Goal: Task Accomplishment & Management: Use online tool/utility

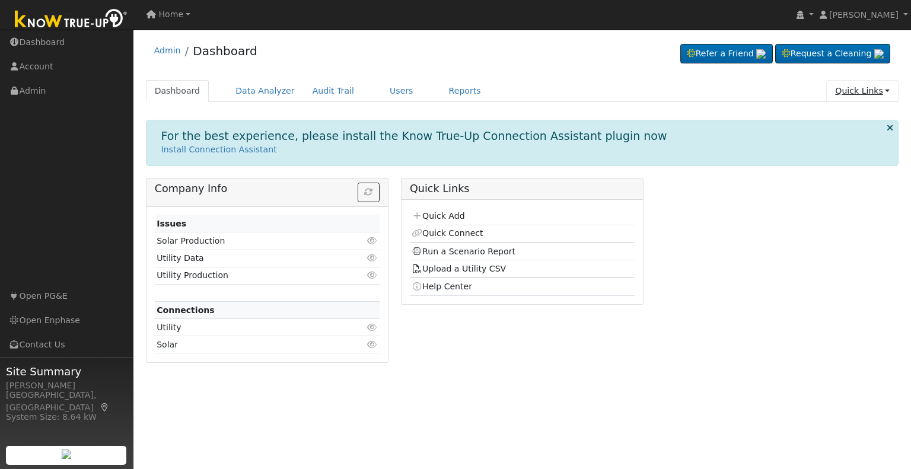
click at [862, 85] on link "Quick Links" at bounding box center [862, 91] width 72 height 22
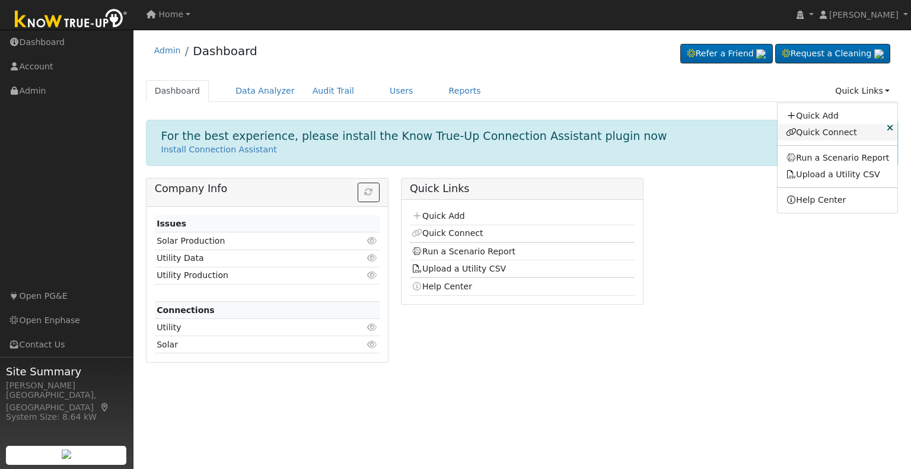
click at [823, 131] on link "Quick Connect" at bounding box center [837, 132] width 120 height 17
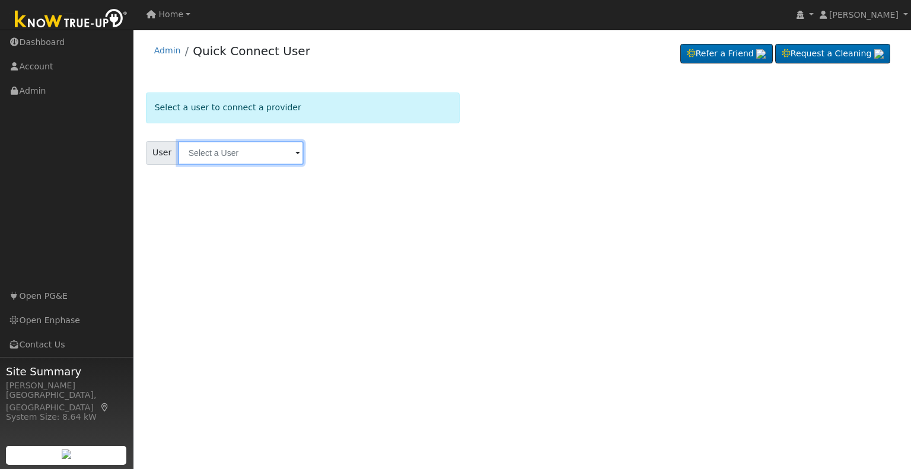
click at [267, 150] on input "text" at bounding box center [241, 153] width 126 height 24
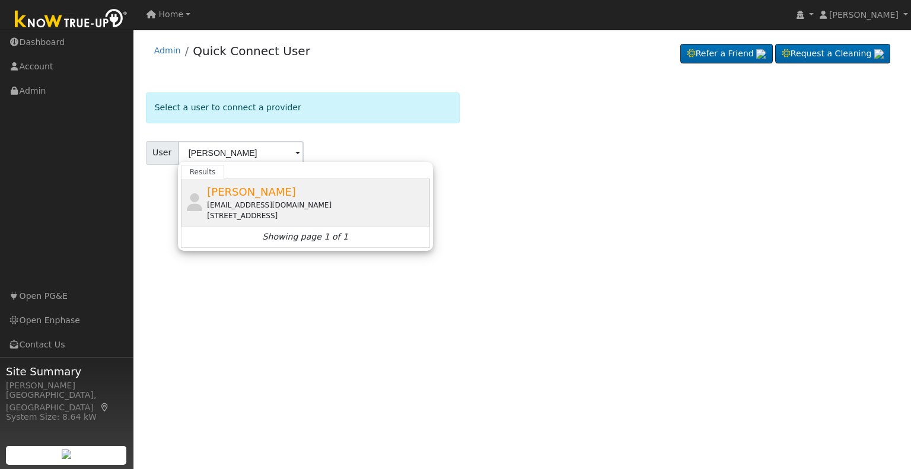
click at [264, 201] on div "[EMAIL_ADDRESS][DOMAIN_NAME]" at bounding box center [317, 205] width 220 height 11
type input "[PERSON_NAME]"
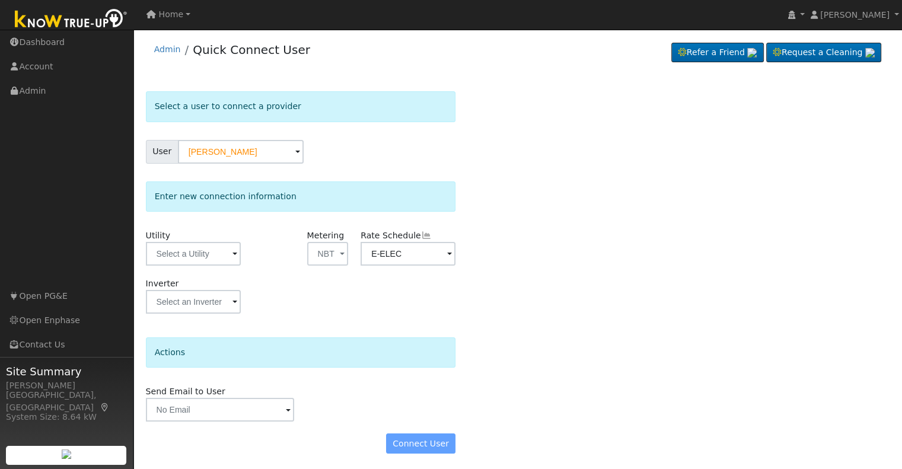
scroll to position [2, 0]
click at [432, 445] on div "Connect User" at bounding box center [300, 442] width 323 height 20
click at [425, 439] on div "Connect User" at bounding box center [300, 442] width 323 height 20
click at [423, 439] on div "Connect User" at bounding box center [300, 442] width 323 height 20
click at [416, 451] on div "Connect User" at bounding box center [300, 442] width 323 height 20
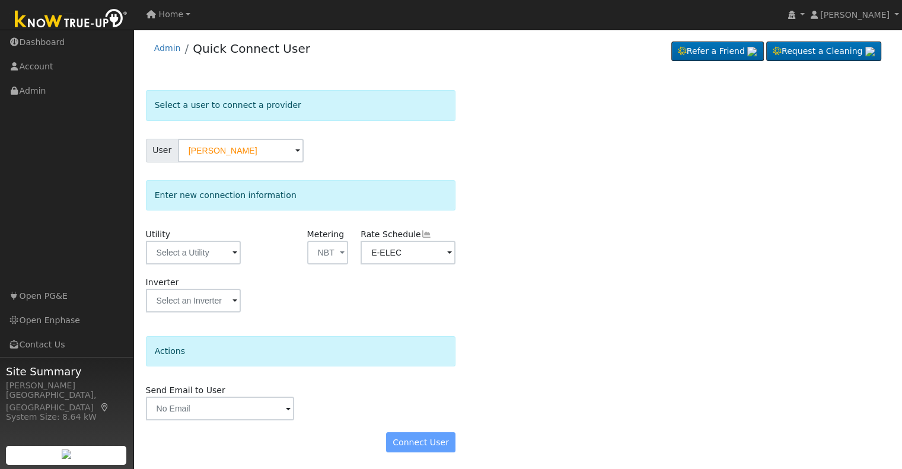
click at [417, 445] on div "Connect User" at bounding box center [300, 442] width 323 height 20
click at [170, 50] on link "Admin" at bounding box center [167, 47] width 27 height 9
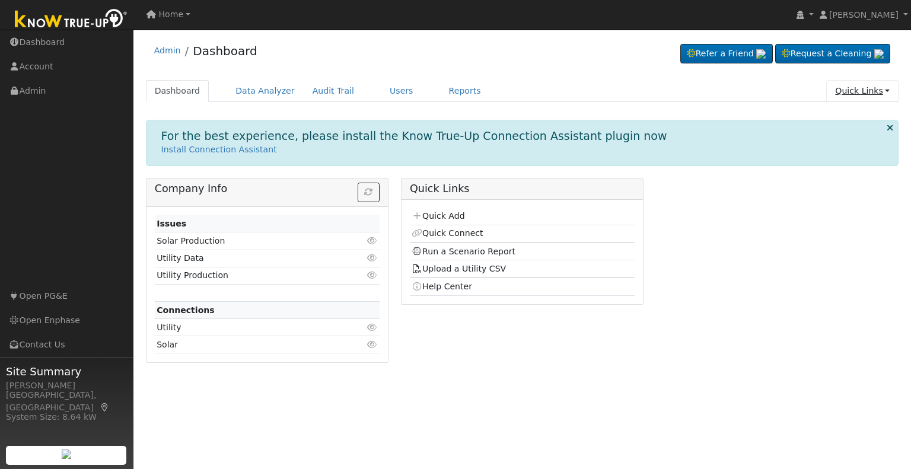
click at [852, 97] on link "Quick Links" at bounding box center [862, 91] width 72 height 22
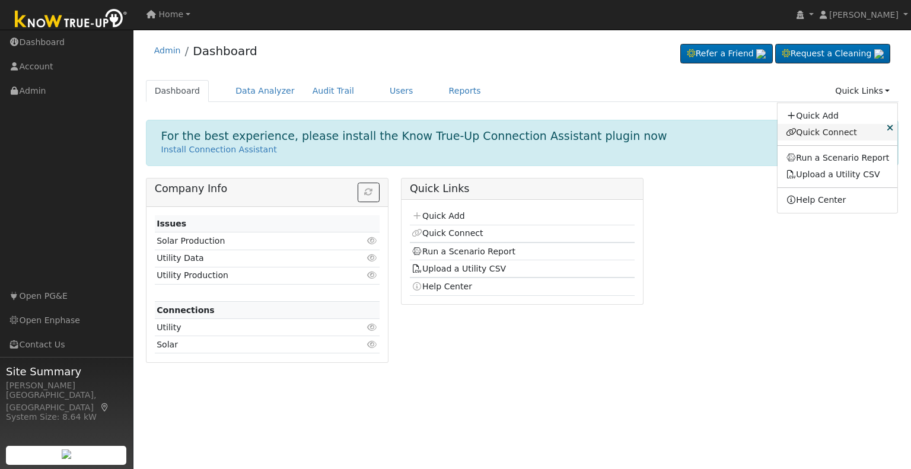
click at [833, 135] on link "Quick Connect" at bounding box center [837, 132] width 120 height 17
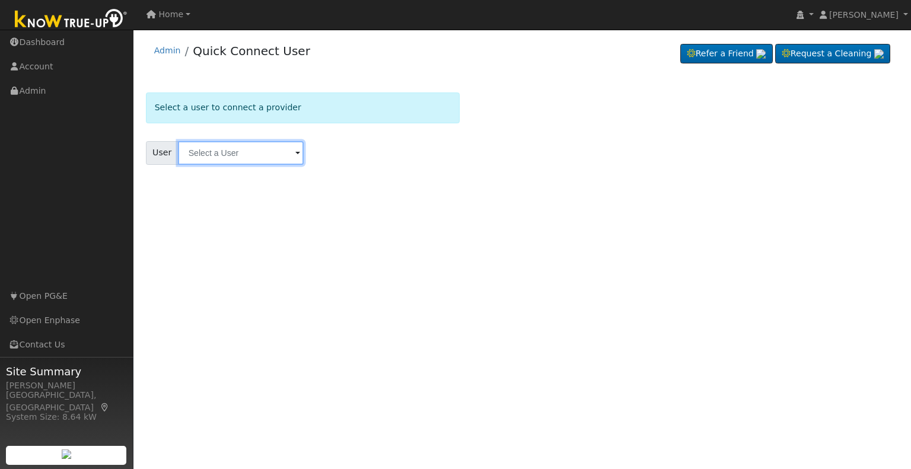
click at [279, 156] on input "text" at bounding box center [241, 153] width 126 height 24
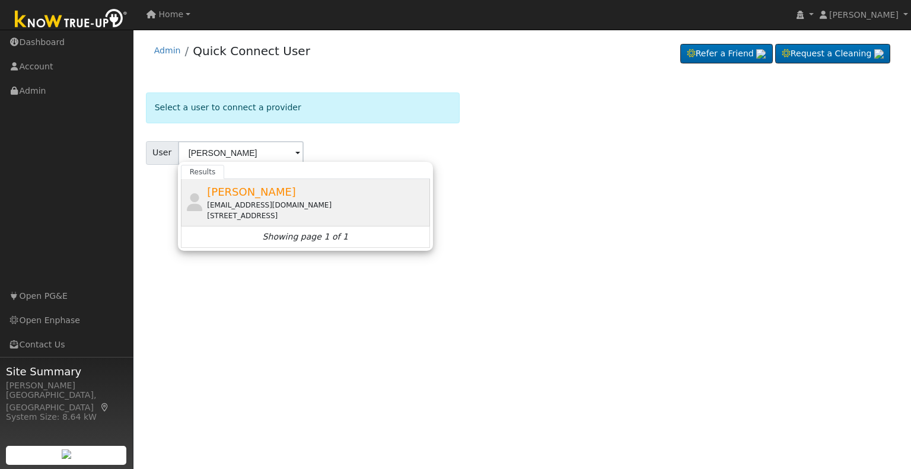
click at [275, 194] on span "[PERSON_NAME]" at bounding box center [251, 192] width 89 height 12
type input "[PERSON_NAME]"
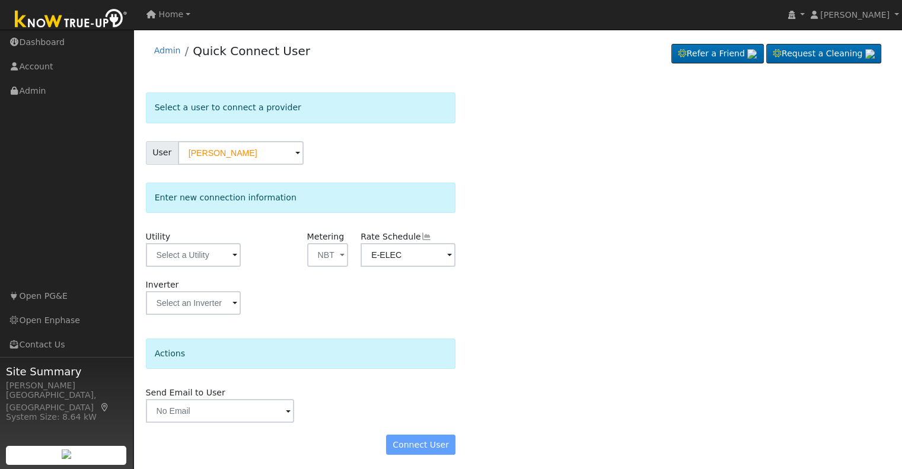
click at [416, 442] on div "Connect User" at bounding box center [300, 445] width 323 height 20
click at [873, 17] on span "[PERSON_NAME]" at bounding box center [854, 14] width 69 height 9
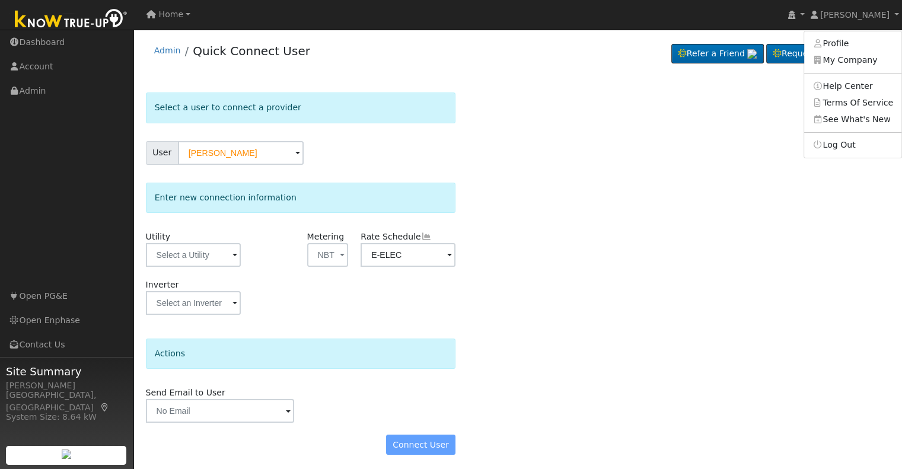
click at [514, 365] on div "Select a user to connect a provider User Marium Embrey Account Default Account …" at bounding box center [518, 280] width 744 height 374
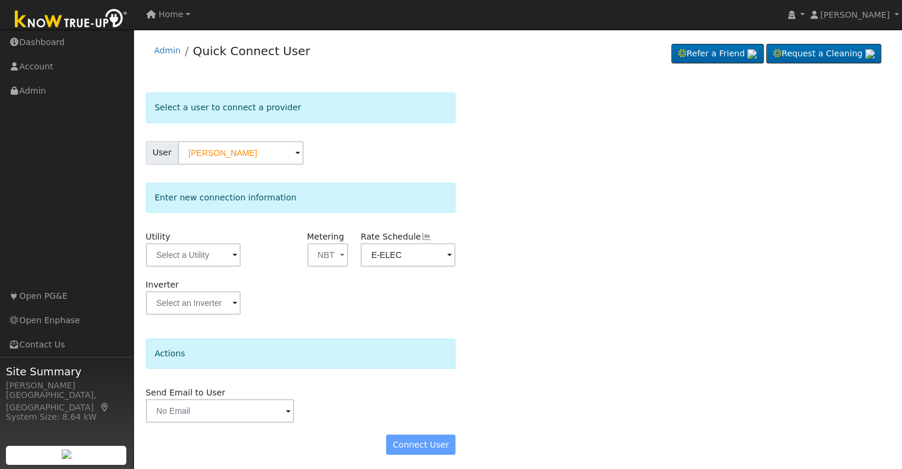
click at [429, 447] on div "Connect User" at bounding box center [300, 445] width 323 height 20
click at [231, 260] on input "text" at bounding box center [193, 255] width 95 height 24
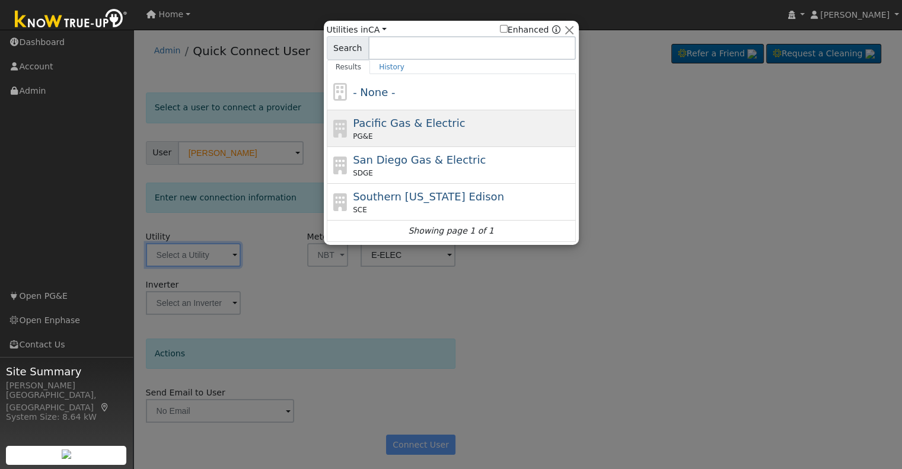
click at [378, 124] on span "Pacific Gas & Electric" at bounding box center [409, 123] width 112 height 12
type input "PG&E"
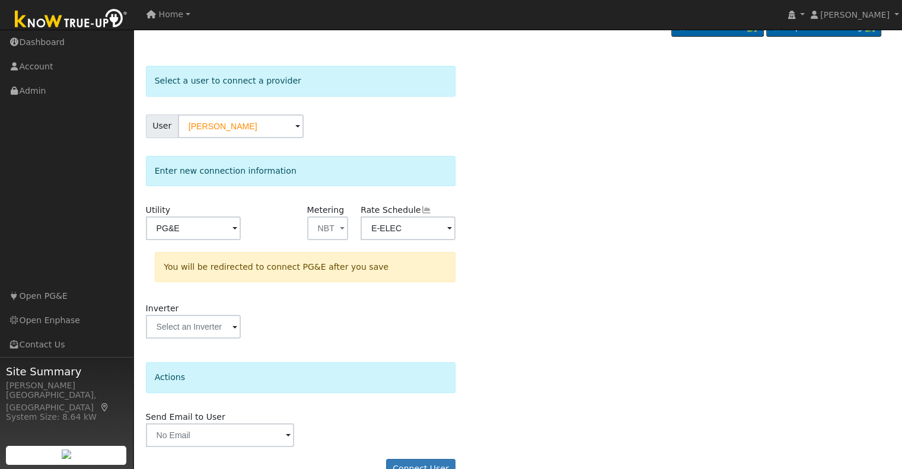
scroll to position [53, 0]
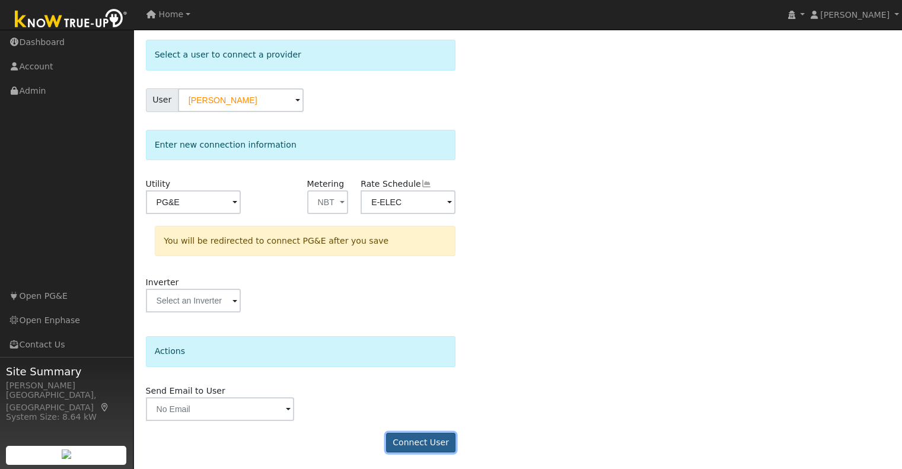
click at [422, 436] on button "Connect User" at bounding box center [421, 443] width 70 height 20
